Goal: Transaction & Acquisition: Book appointment/travel/reservation

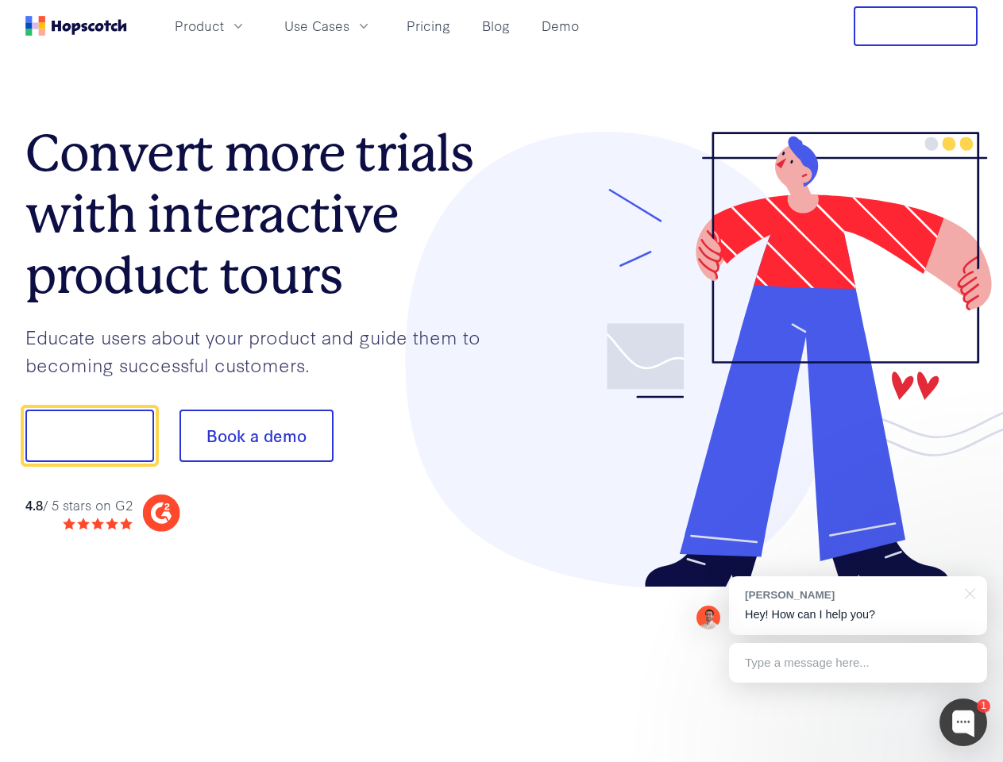
click at [502, 381] on div at bounding box center [740, 360] width 476 height 456
click at [224, 25] on span "Product" at bounding box center [199, 26] width 49 height 20
click at [349, 25] on span "Use Cases" at bounding box center [316, 26] width 65 height 20
click at [915, 26] on button "Free Trial" at bounding box center [915, 26] width 124 height 40
click at [89, 436] on button "Show me!" at bounding box center [89, 436] width 129 height 52
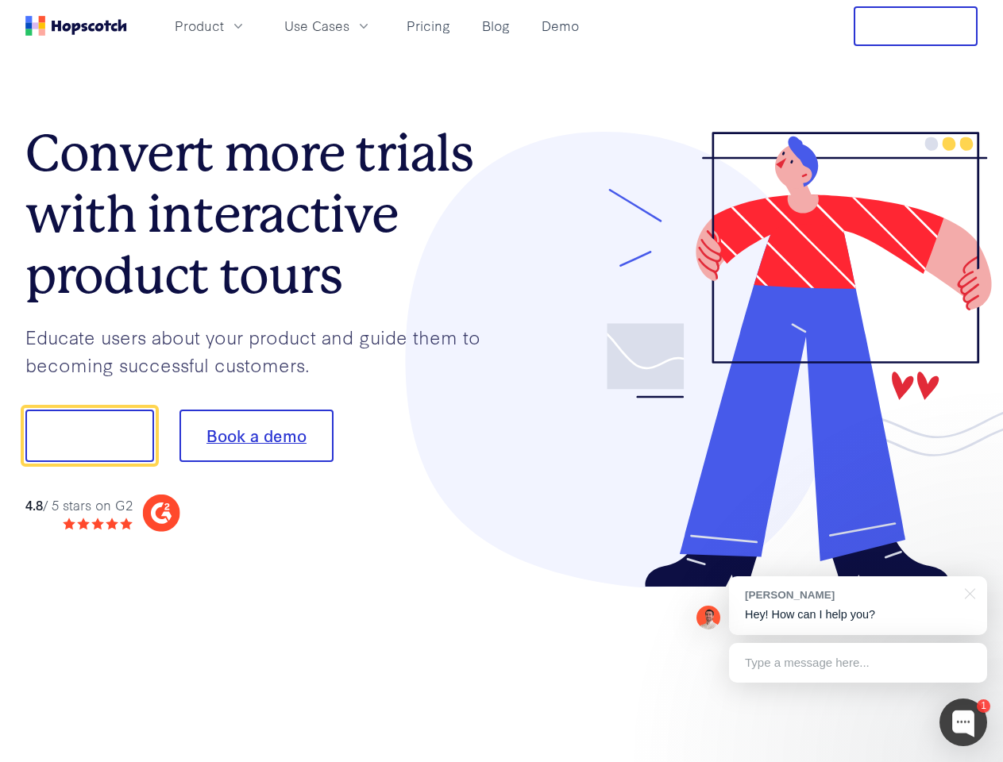
click at [256, 436] on button "Book a demo" at bounding box center [256, 436] width 154 height 52
click at [963, 722] on div at bounding box center [963, 723] width 48 height 48
click at [857, 606] on div "[PERSON_NAME] Hey! How can I help you?" at bounding box center [858, 605] width 258 height 59
click at [967, 592] on div at bounding box center [967, 592] width 40 height 33
click at [857, 663] on div at bounding box center [838, 540] width 298 height 317
